Goal: Task Accomplishment & Management: Complete application form

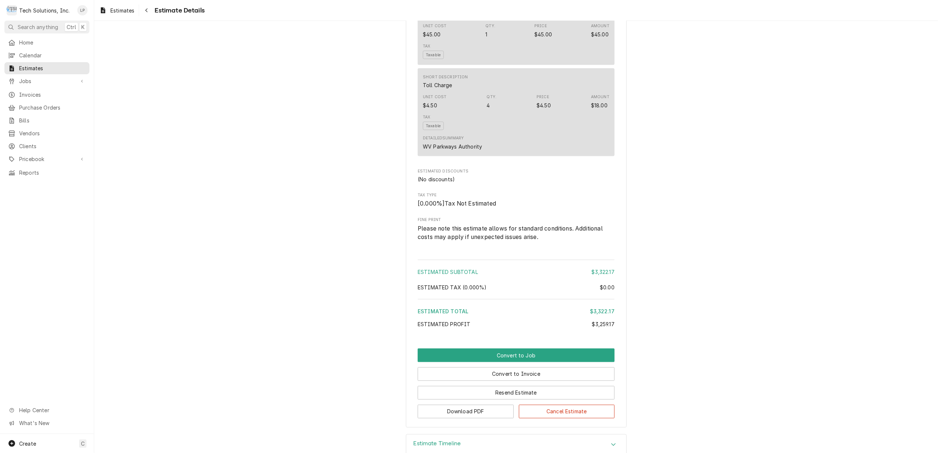
scroll to position [1108, 0]
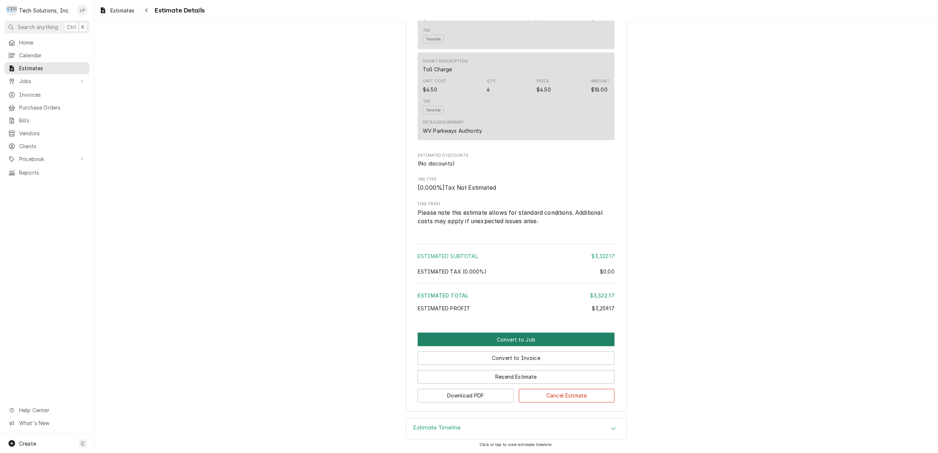
click at [506, 340] on button "Convert to Job" at bounding box center [516, 340] width 197 height 14
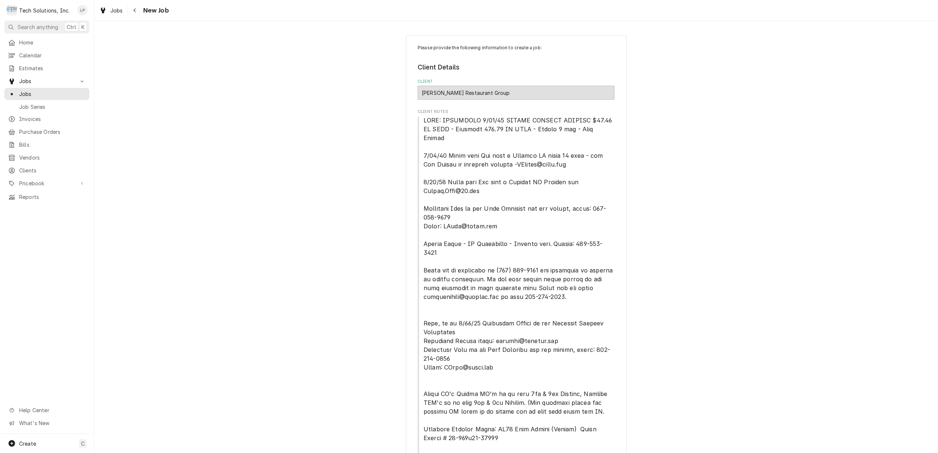
type textarea "x"
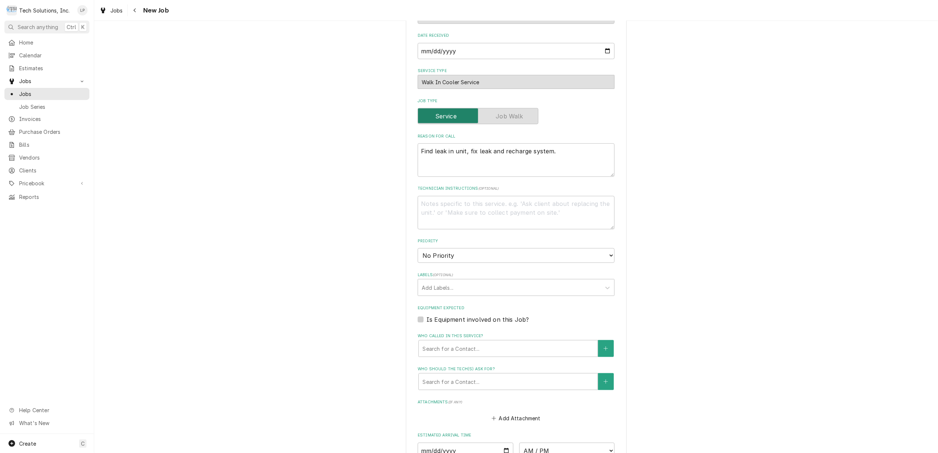
scroll to position [785, 0]
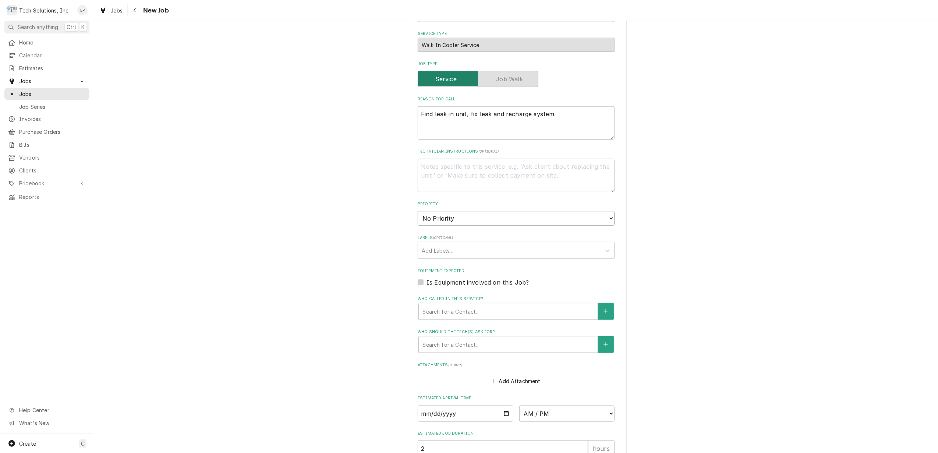
click at [606, 211] on select "No Priority Urgent High Medium Low" at bounding box center [516, 218] width 197 height 15
select select "2"
click at [418, 211] on select "No Priority Urgent High Medium Low" at bounding box center [516, 218] width 197 height 15
click at [577, 305] on div "Who called in this service?" at bounding box center [507, 311] width 171 height 13
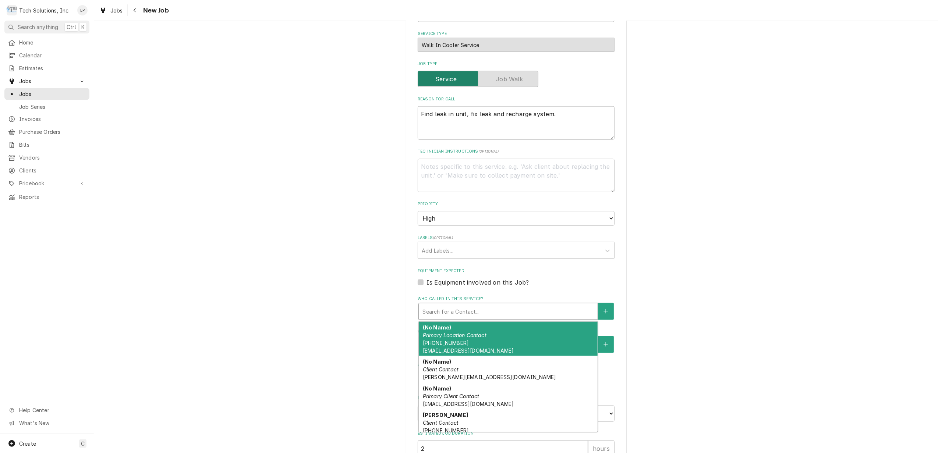
type textarea "x"
type input "g"
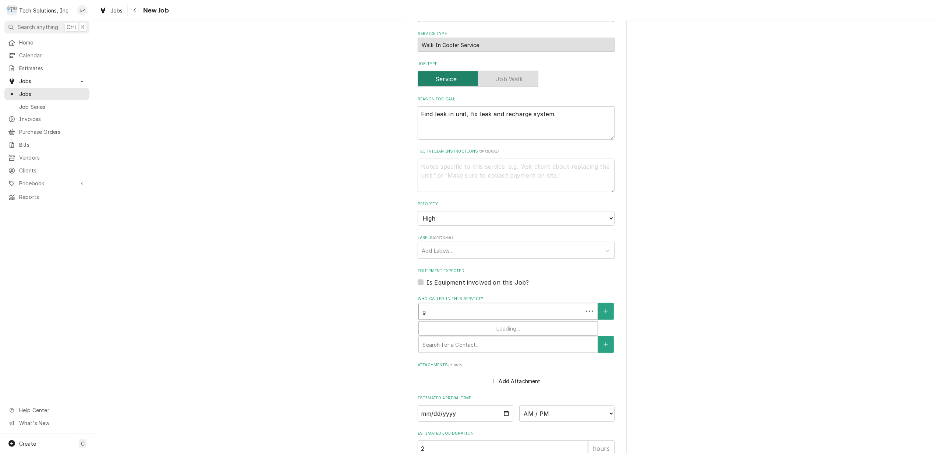
type textarea "x"
type input "ga"
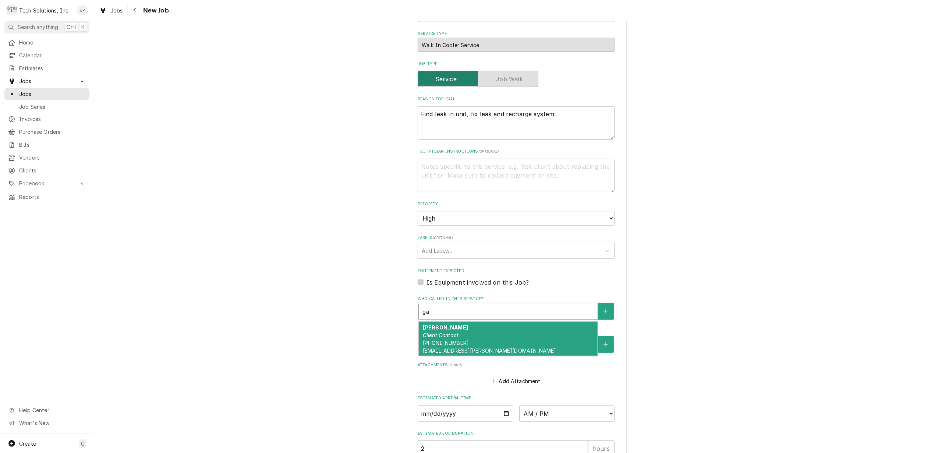
click at [451, 324] on strong "Gabby Cipollone" at bounding box center [445, 327] width 45 height 6
type textarea "x"
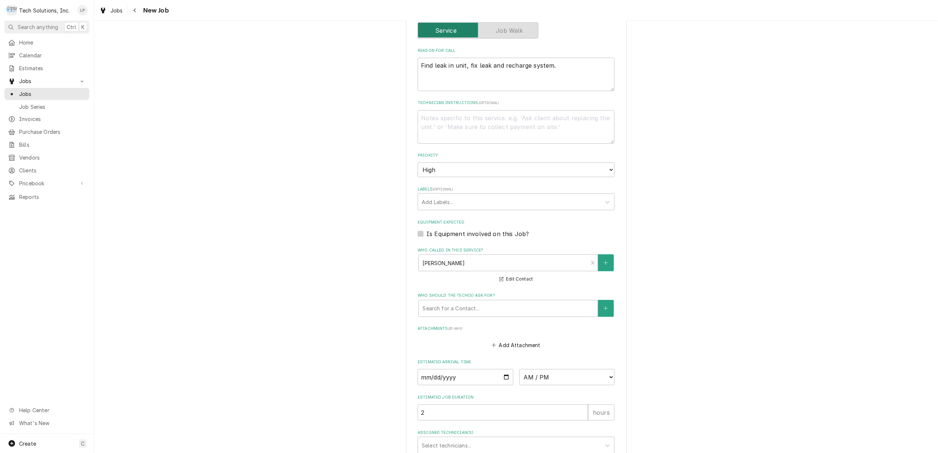
scroll to position [834, 0]
click at [504, 369] on input "Date" at bounding box center [466, 377] width 96 height 16
type textarea "x"
type input "2025-09-10"
type textarea "x"
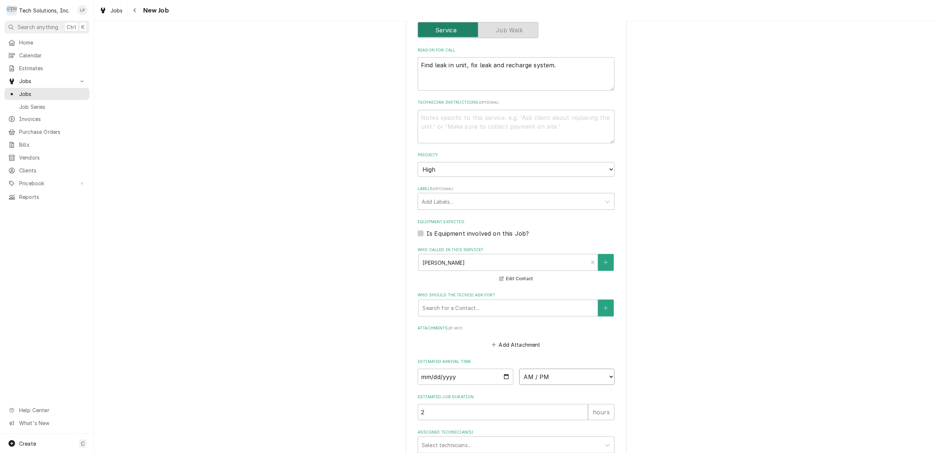
click at [605, 369] on select "AM / PM 6:00 AM 6:15 AM 6:30 AM 6:45 AM 7:00 AM 7:15 AM 7:30 AM 7:45 AM 8:00 AM…" at bounding box center [567, 377] width 96 height 16
select select "11:00:00"
click at [519, 369] on select "AM / PM 6:00 AM 6:15 AM 6:30 AM 6:45 AM 7:00 AM 7:15 AM 7:30 AM 7:45 AM 8:00 AM…" at bounding box center [567, 377] width 96 height 16
drag, startPoint x: 701, startPoint y: 350, endPoint x: 678, endPoint y: 360, distance: 24.4
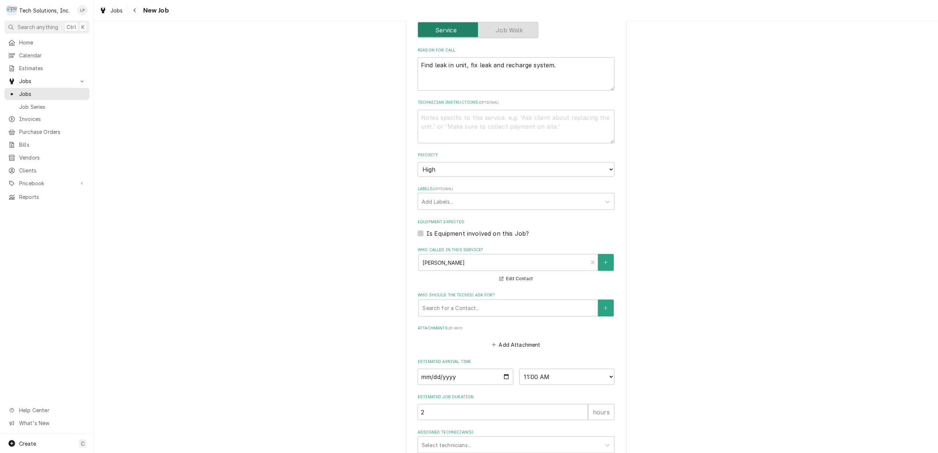
click at [601, 438] on div "Assigned Technician(s)" at bounding box center [607, 445] width 13 height 14
click at [583, 453] on div "Austin Fox" at bounding box center [516, 460] width 196 height 11
type textarea "x"
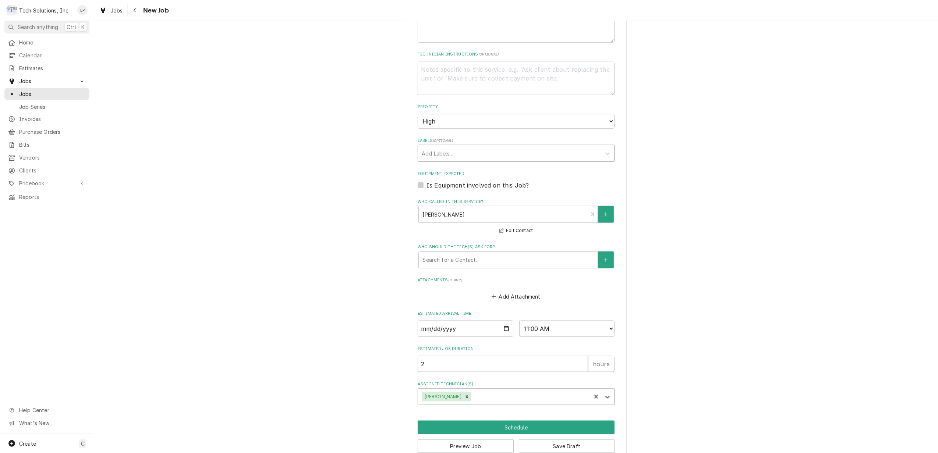
click at [533, 147] on div "Labels" at bounding box center [509, 153] width 175 height 13
type input "Need Ecotrak WO"
click at [526, 164] on div "Create "Need Ecotrak WO"" at bounding box center [516, 169] width 196 height 11
type textarea "x"
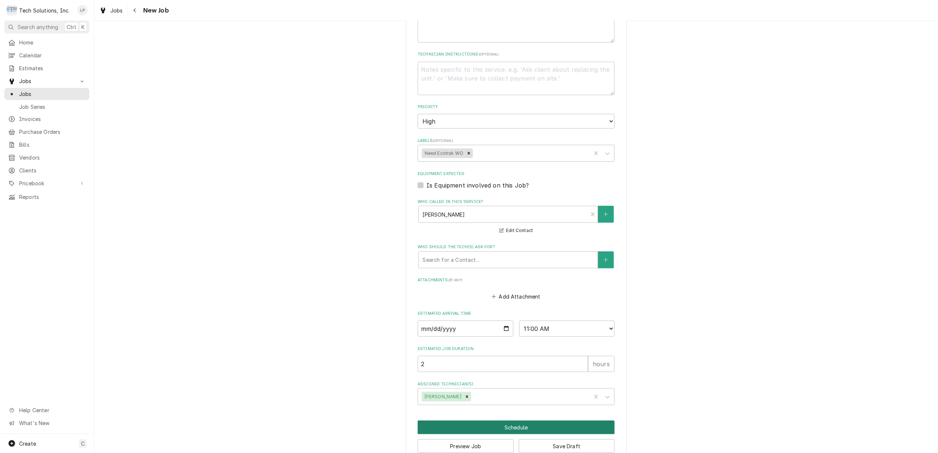
click at [502, 421] on button "Schedule" at bounding box center [516, 428] width 197 height 14
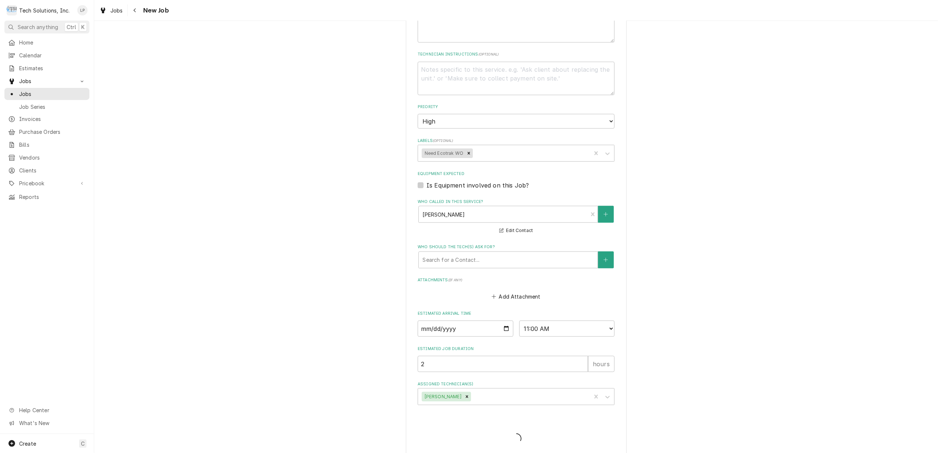
scroll to position [874, 0]
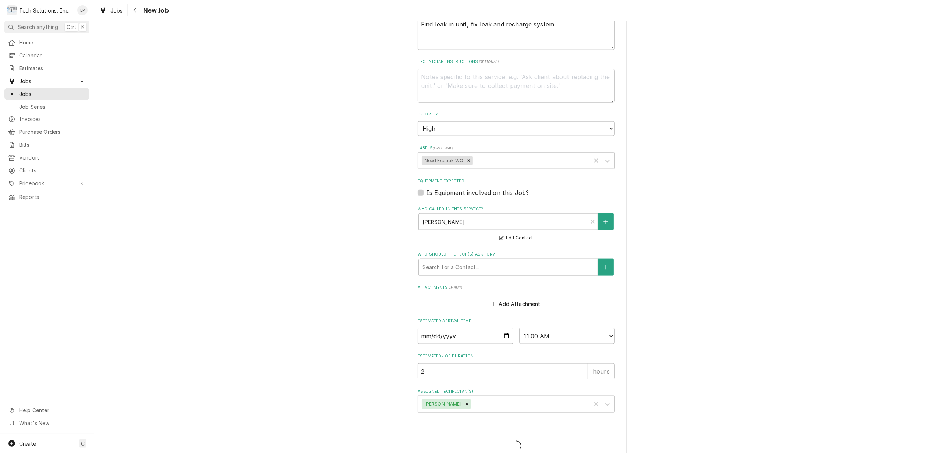
type textarea "x"
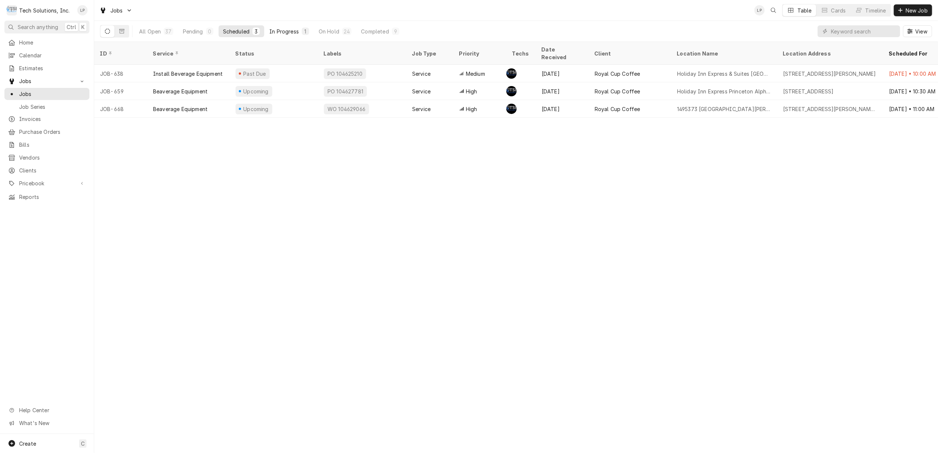
click at [290, 32] on div "In Progress" at bounding box center [283, 32] width 29 height 8
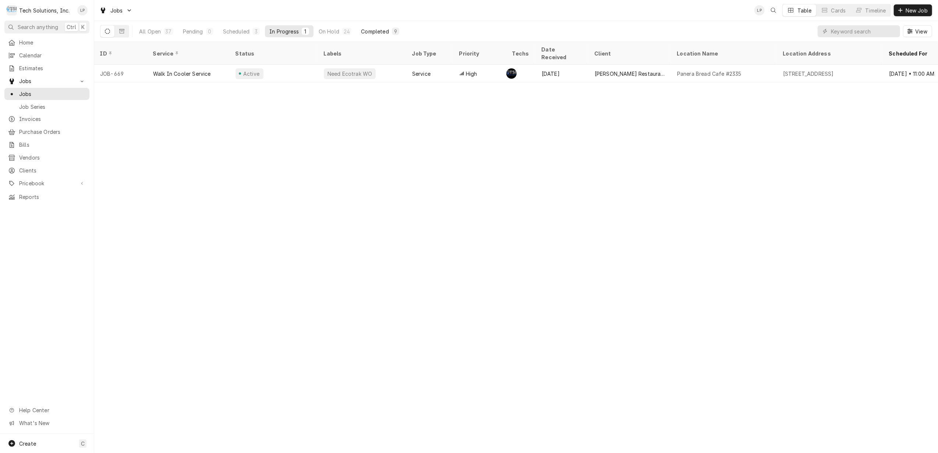
click at [379, 33] on div "Completed" at bounding box center [375, 32] width 28 height 8
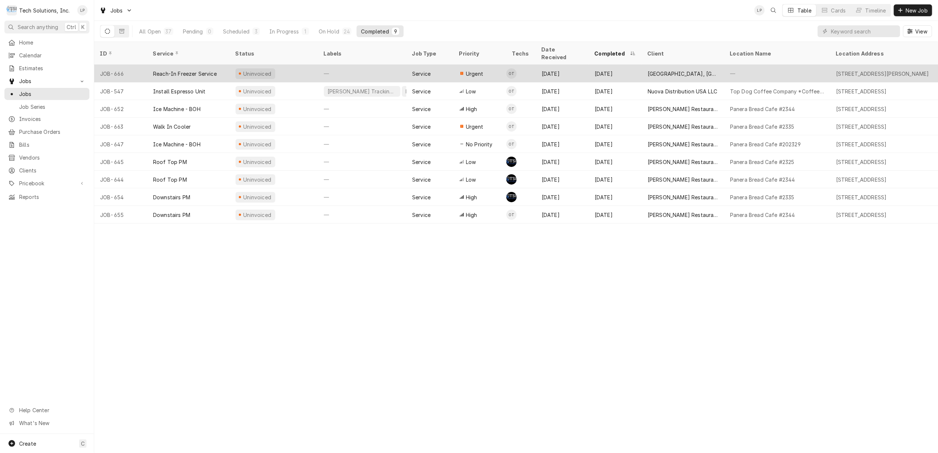
click at [379, 65] on div "—" at bounding box center [362, 74] width 88 height 18
